Goal: Task Accomplishment & Management: Use online tool/utility

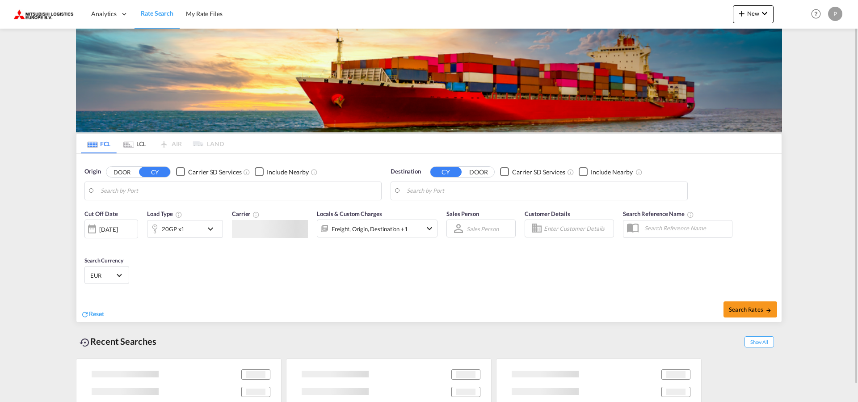
type input "[GEOGRAPHIC_DATA], BEANR"
type input "[GEOGRAPHIC_DATA], LBBEY"
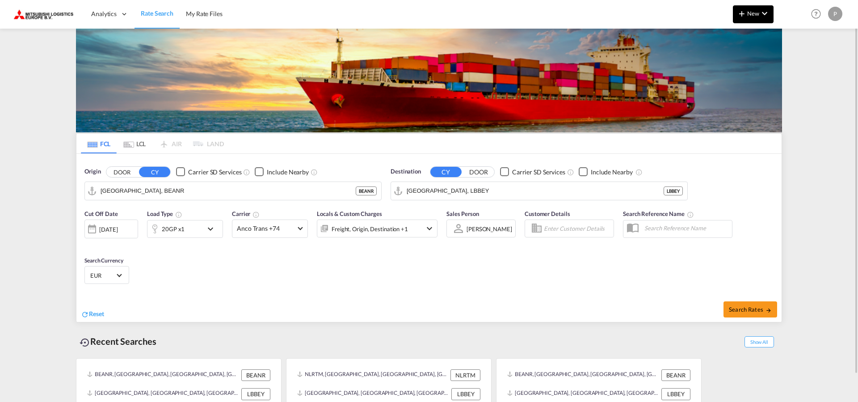
click at [757, 16] on span "New" at bounding box center [752, 13] width 33 height 7
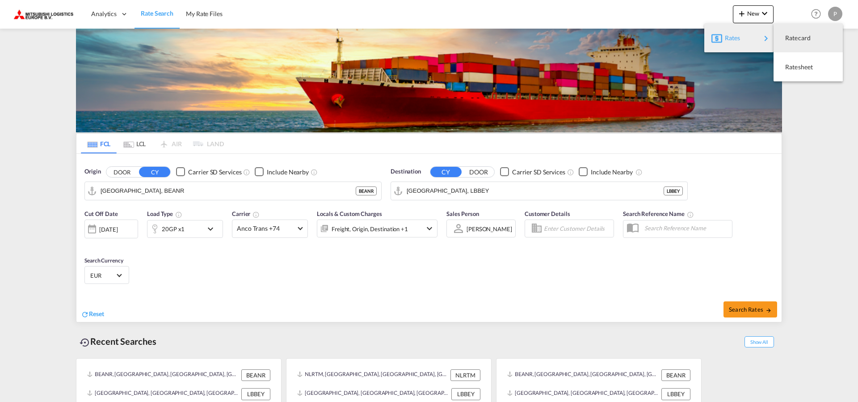
click at [752, 38] on div "Rates" at bounding box center [742, 38] width 36 height 22
click at [795, 67] on span "Ratesheet" at bounding box center [790, 67] width 10 height 18
